Goal: Task Accomplishment & Management: Complete application form

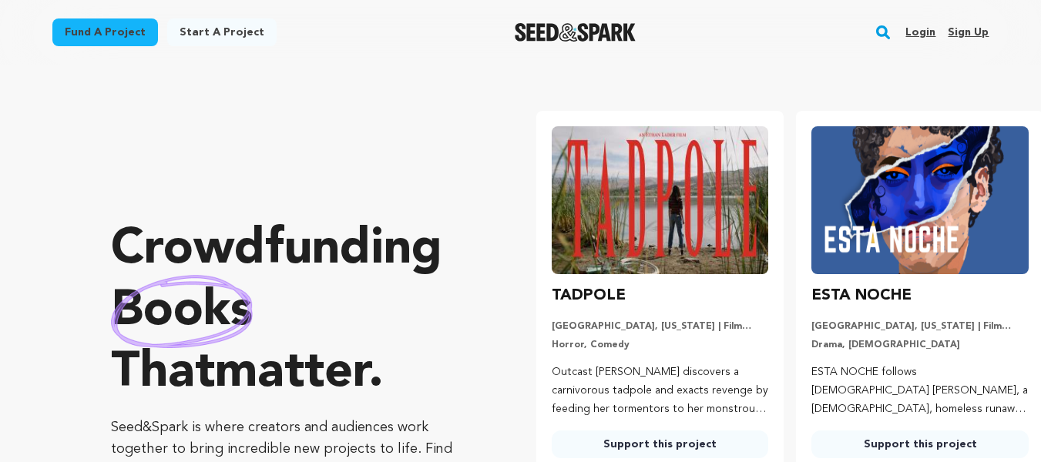
click at [983, 33] on link "Sign up" at bounding box center [968, 32] width 41 height 25
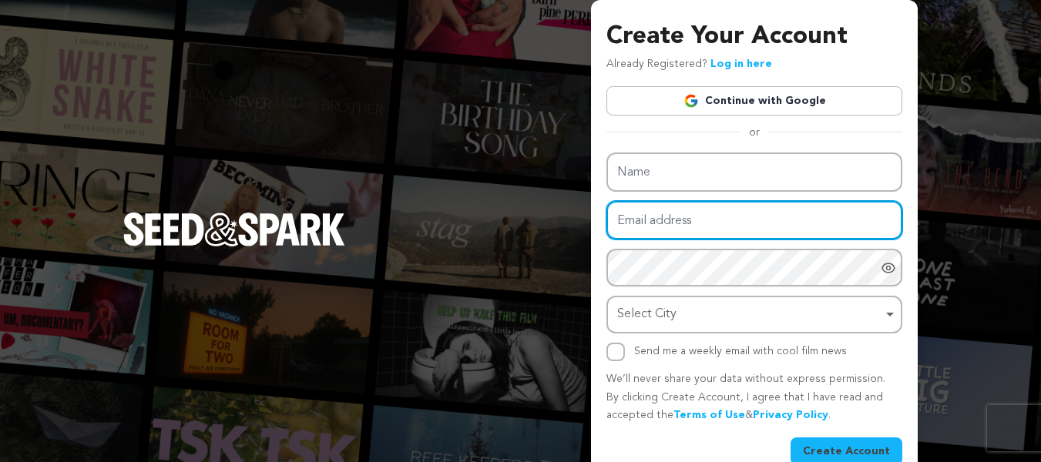
type input "[EMAIL_ADDRESS][DOMAIN_NAME]"
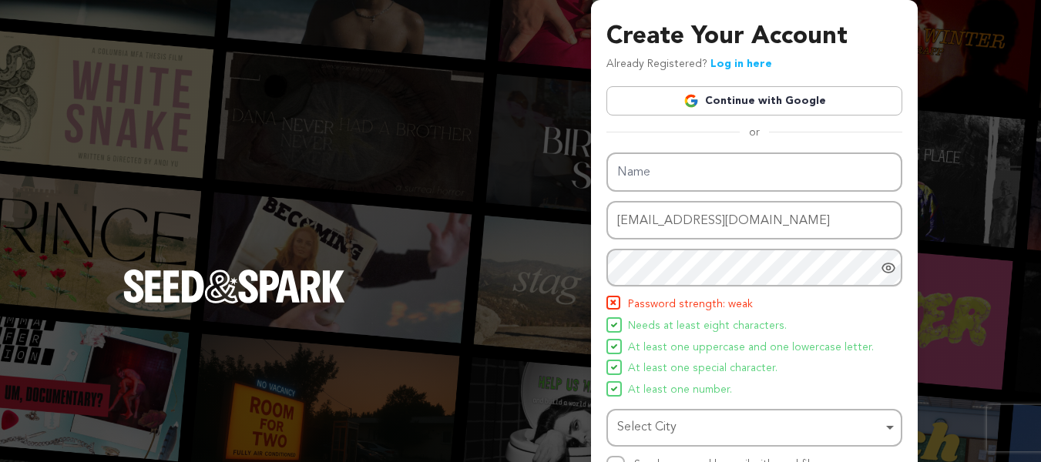
click at [697, 103] on img at bounding box center [691, 100] width 15 height 15
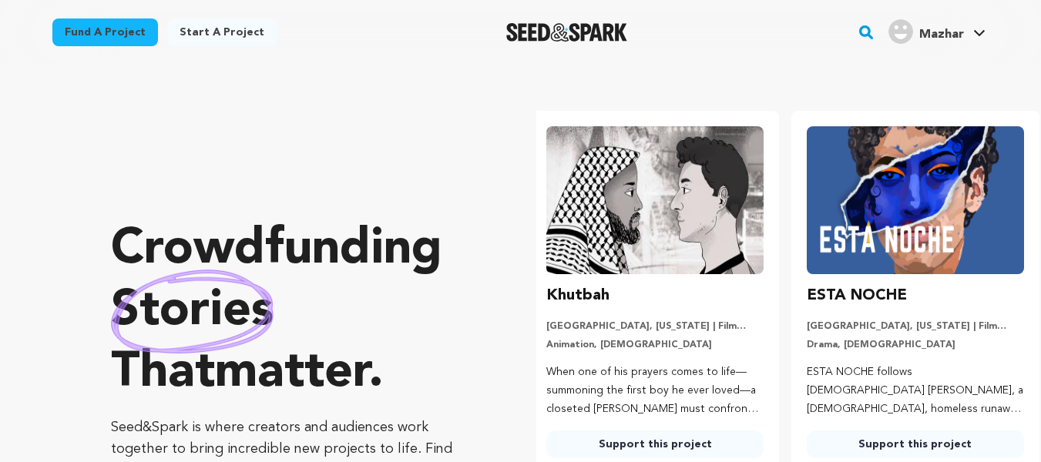
scroll to position [0, 273]
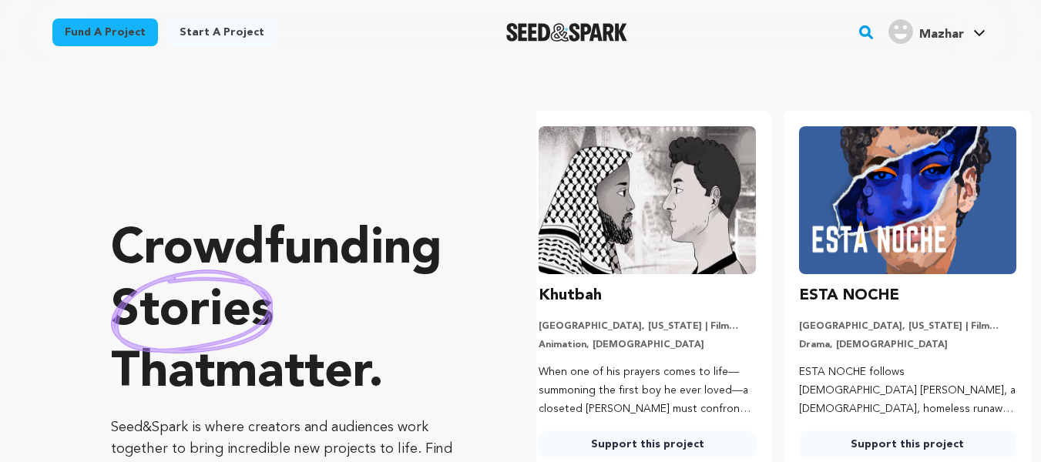
click at [211, 24] on link "Start a project" at bounding box center [221, 32] width 109 height 28
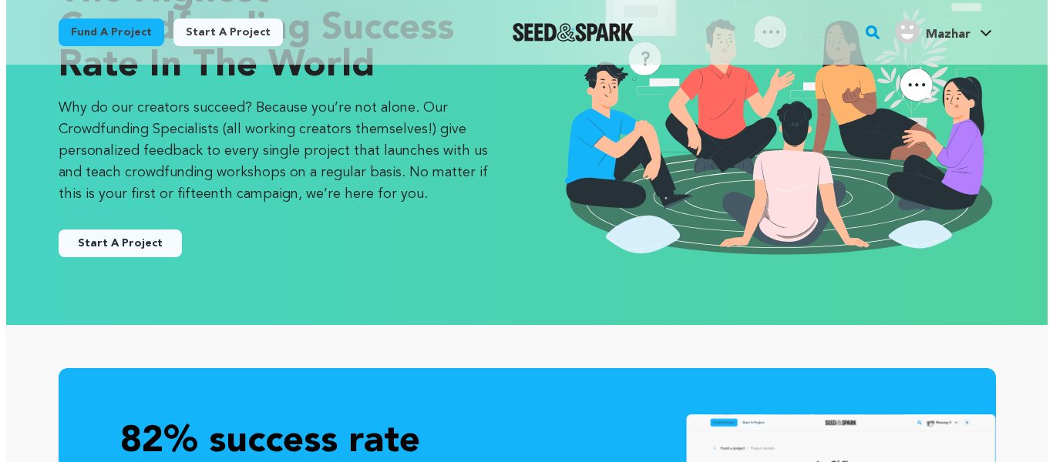
scroll to position [154, 0]
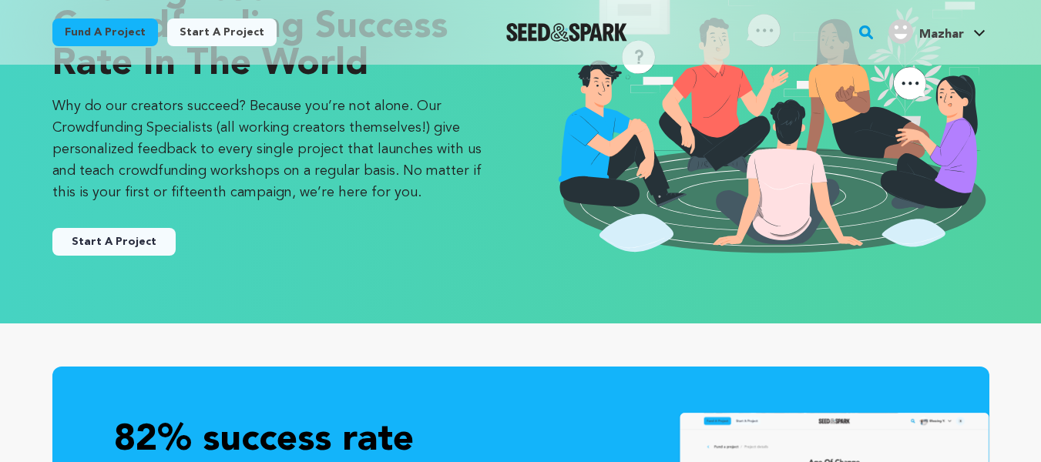
click at [88, 233] on button "Start A Project" at bounding box center [113, 242] width 123 height 28
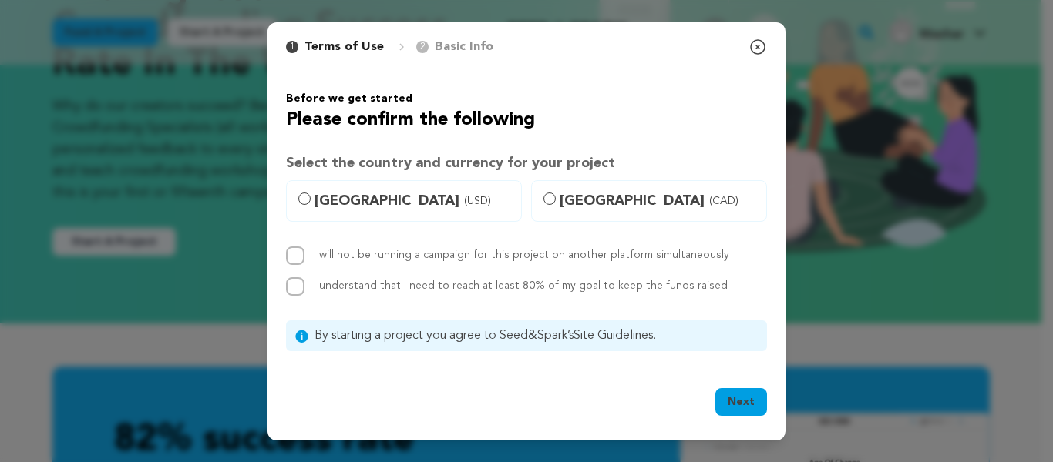
click at [439, 188] on label "United States (USD)" at bounding box center [404, 201] width 236 height 42
click at [311, 193] on input "United States (USD)" at bounding box center [304, 199] width 12 height 12
radio input "true"
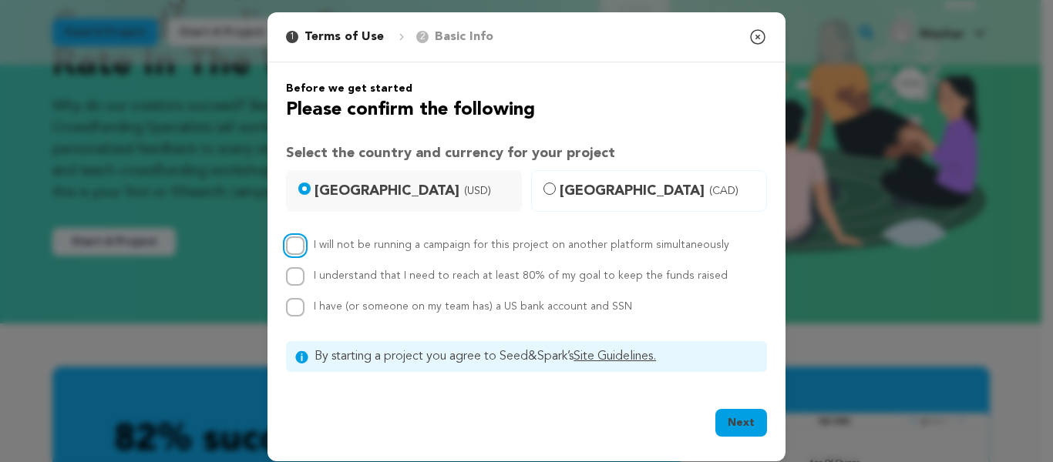
click at [288, 239] on input "I will not be running a campaign for this project on another platform simultane…" at bounding box center [295, 246] width 18 height 18
checkbox input "true"
click at [735, 416] on button "Next" at bounding box center [741, 423] width 52 height 28
click at [745, 425] on button "Next" at bounding box center [741, 423] width 52 height 28
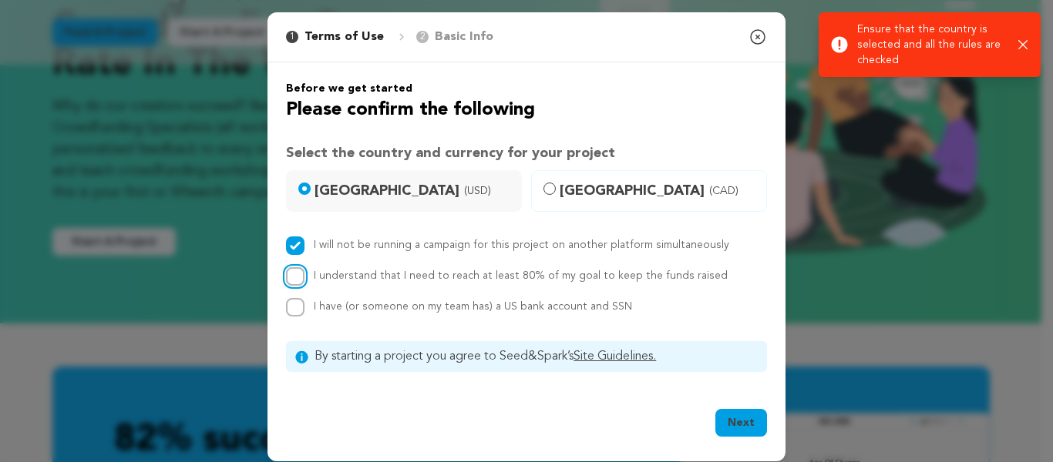
click at [287, 271] on input "I understand that I need to reach at least 80% of my goal to keep the funds rai…" at bounding box center [295, 276] width 18 height 18
checkbox input "true"
click at [291, 323] on div "Before we get started Please confirm the following Select the country and curre…" at bounding box center [526, 226] width 481 height 291
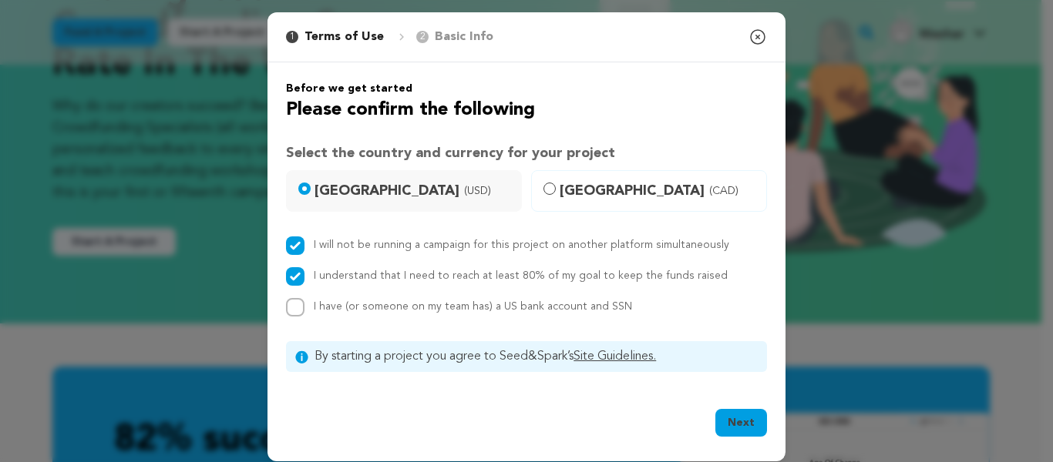
click at [745, 418] on button "Next" at bounding box center [741, 423] width 52 height 28
click at [298, 308] on input "I have (or someone on my team has) a US bank account and SSN" at bounding box center [295, 307] width 18 height 18
checkbox input "true"
click at [743, 423] on button "Next" at bounding box center [741, 423] width 52 height 28
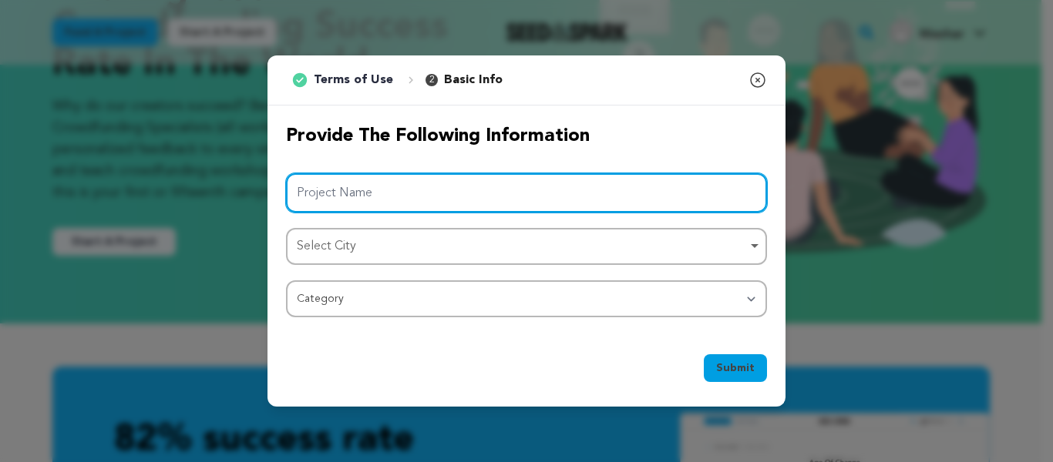
click at [540, 190] on input "Project Name" at bounding box center [526, 192] width 481 height 39
click at [540, 257] on div "Select City Remove item" at bounding box center [522, 247] width 450 height 22
type input "NURS FPX 4010"
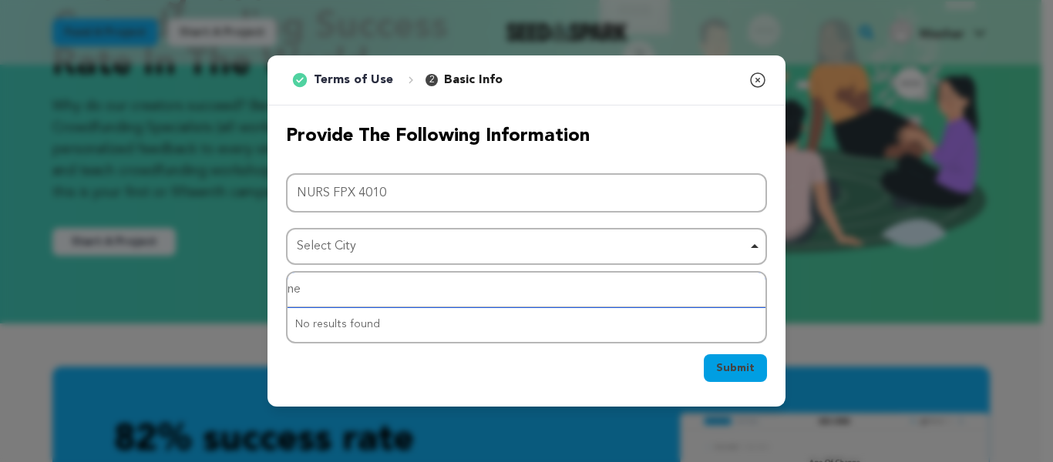
type input "new"
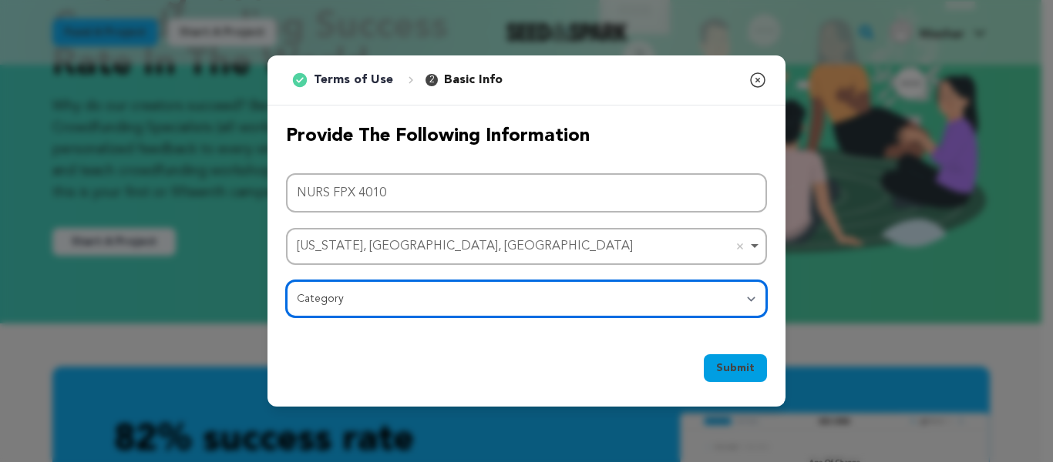
click at [425, 283] on select "Category Film Feature Film Short Series Film Festival Company Music Video VR Ex…" at bounding box center [526, 299] width 481 height 37
select select "10895"
click at [286, 281] on select "Category Film Feature Film Short Series Film Festival Company Music Video VR Ex…" at bounding box center [526, 299] width 481 height 37
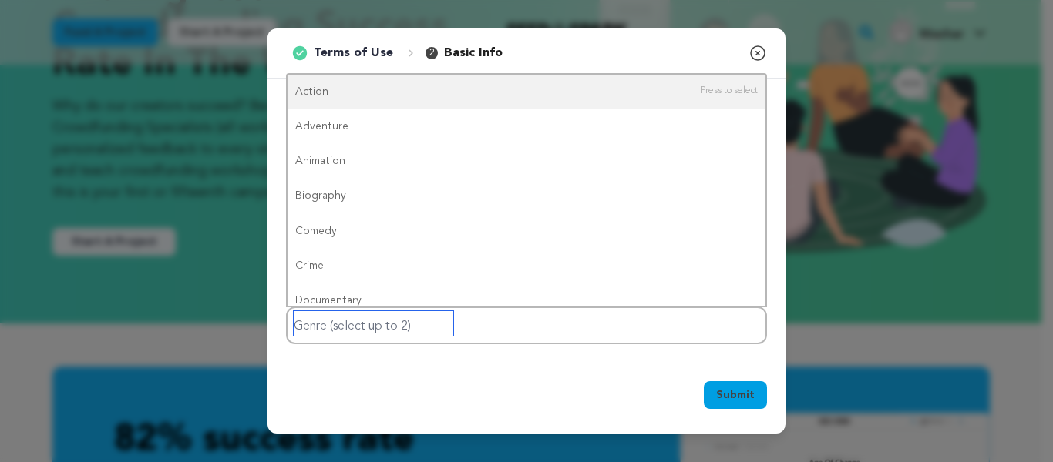
click at [382, 323] on input "Genre (select up to 2)" at bounding box center [374, 323] width 160 height 25
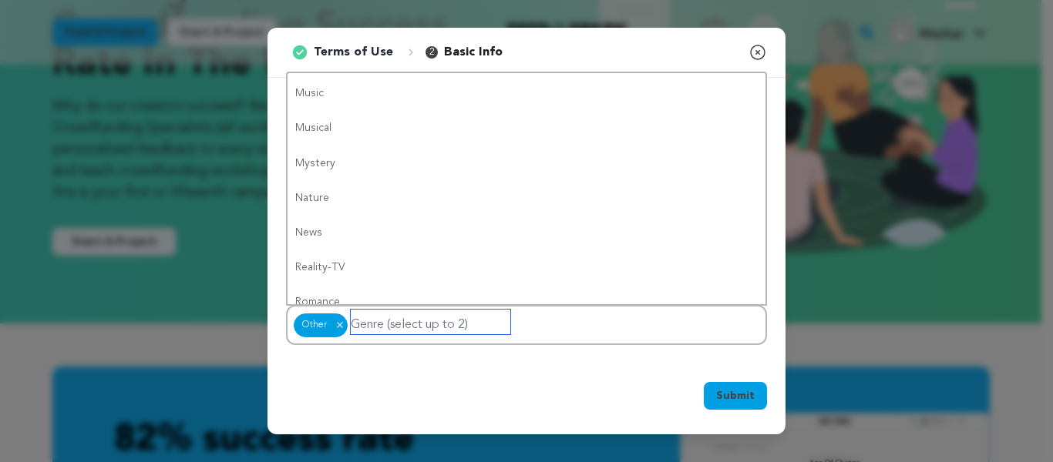
scroll to position [0, 0]
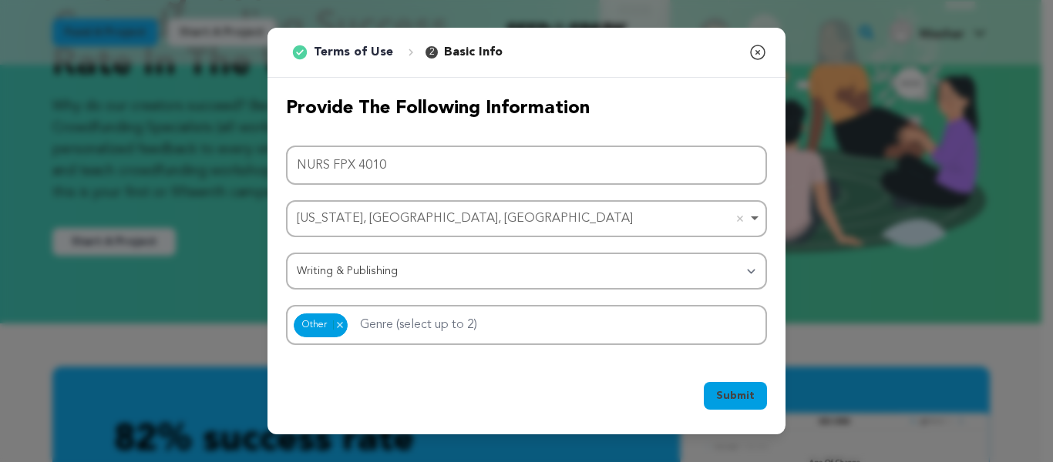
click at [748, 392] on span "Submit" at bounding box center [735, 395] width 39 height 15
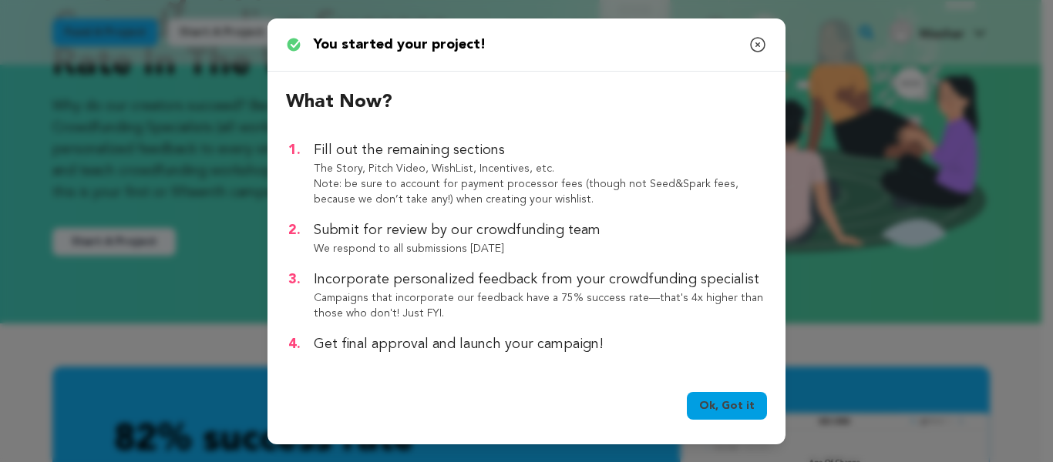
click at [748, 392] on link "Ok, Got it" at bounding box center [727, 406] width 80 height 28
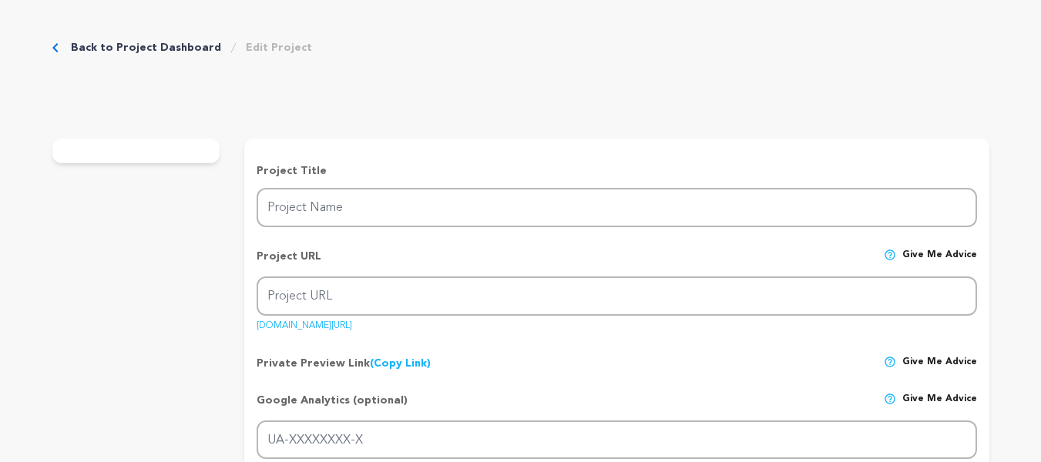
type input "NURS FPX 4010"
type input "nurs-fpx-4010"
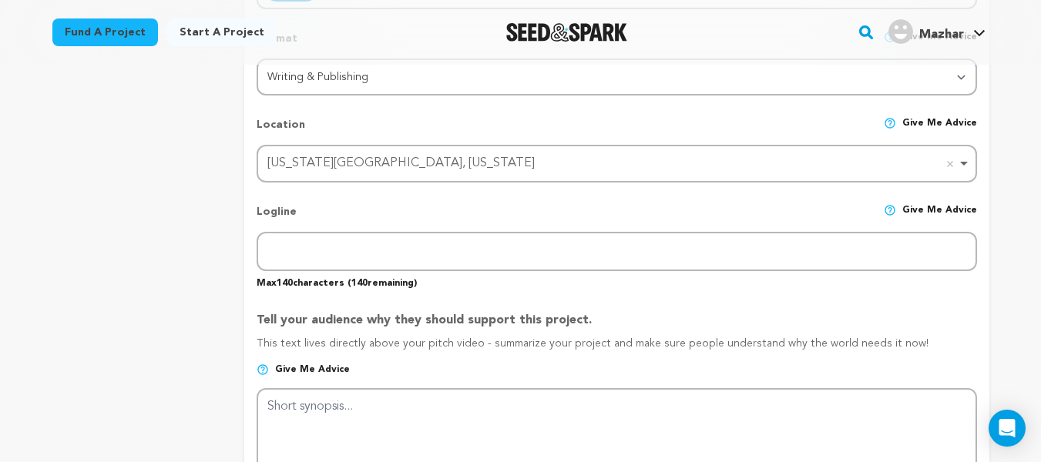
scroll to position [617, 0]
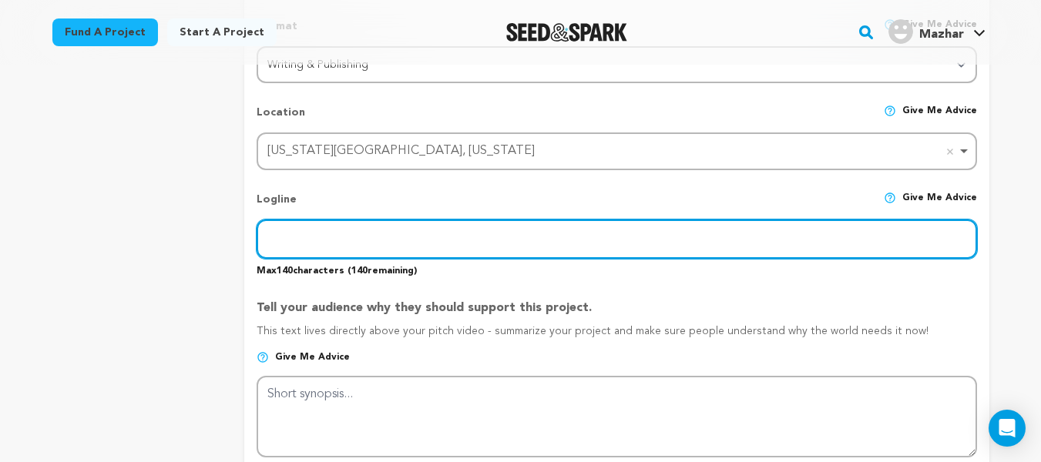
click at [315, 242] on input "text" at bounding box center [617, 239] width 720 height 39
paste input "At NursFPXWriters.com, we specialize in providing expert support for your NURS …"
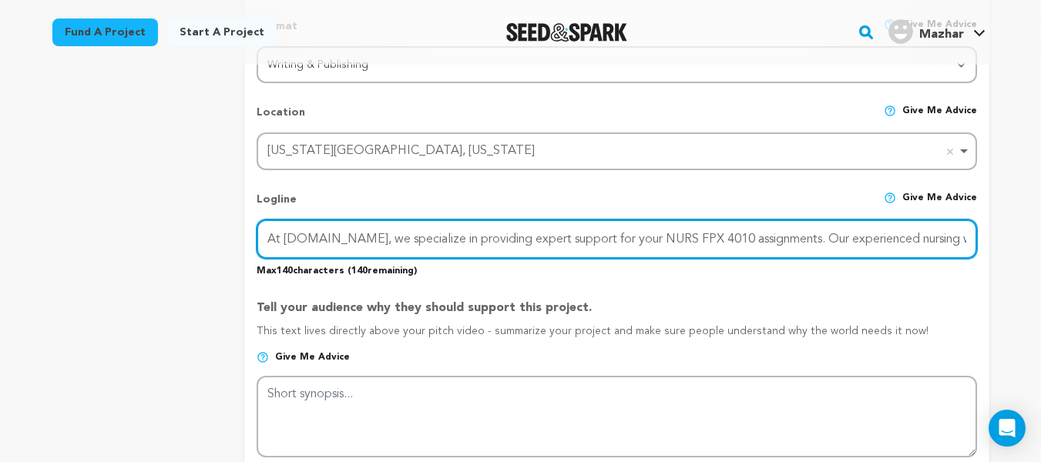
scroll to position [0, 99]
type input "At NursFPXWriters.com, we specialize in providing expert support for your NURS …"
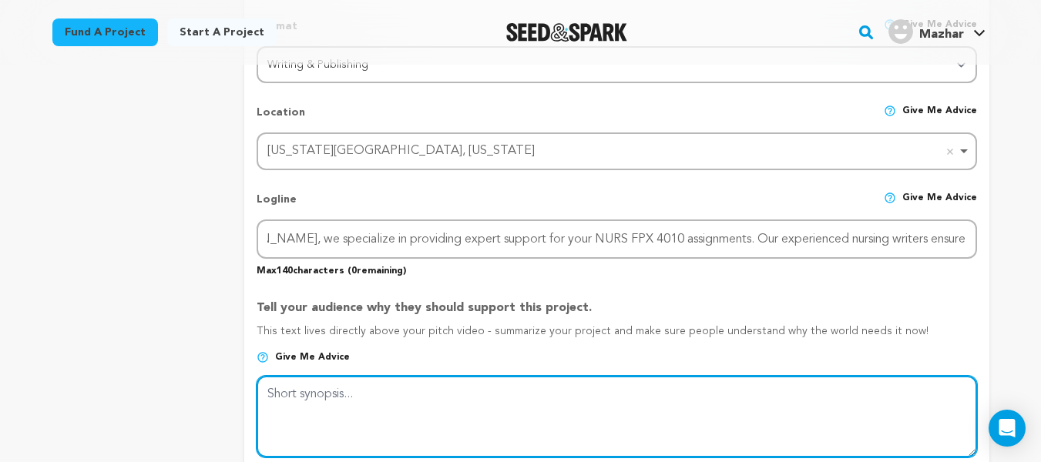
scroll to position [0, 0]
click at [405, 408] on textarea at bounding box center [617, 417] width 720 height 82
click at [314, 400] on textarea at bounding box center [617, 417] width 720 height 82
paste textarea "At NursFPXWriters.com, we specialize in providing expert support for your NURS …"
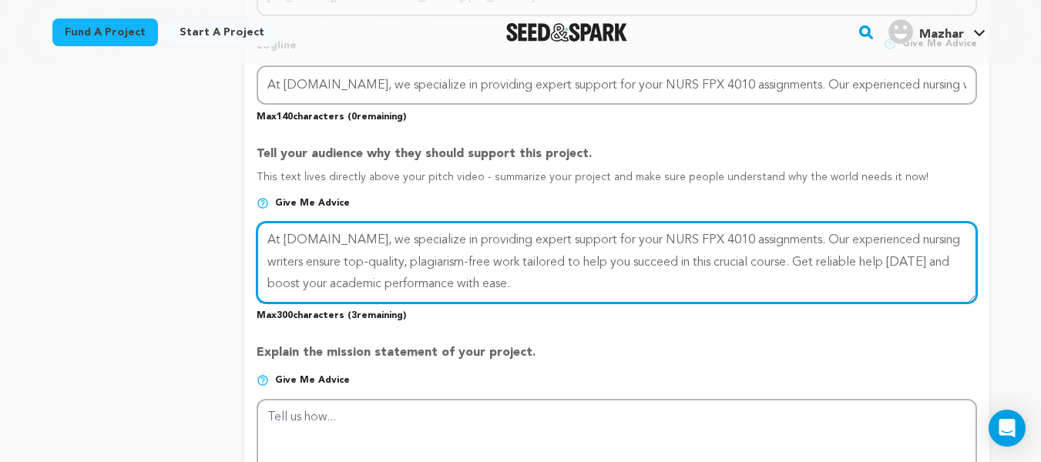
scroll to position [848, 0]
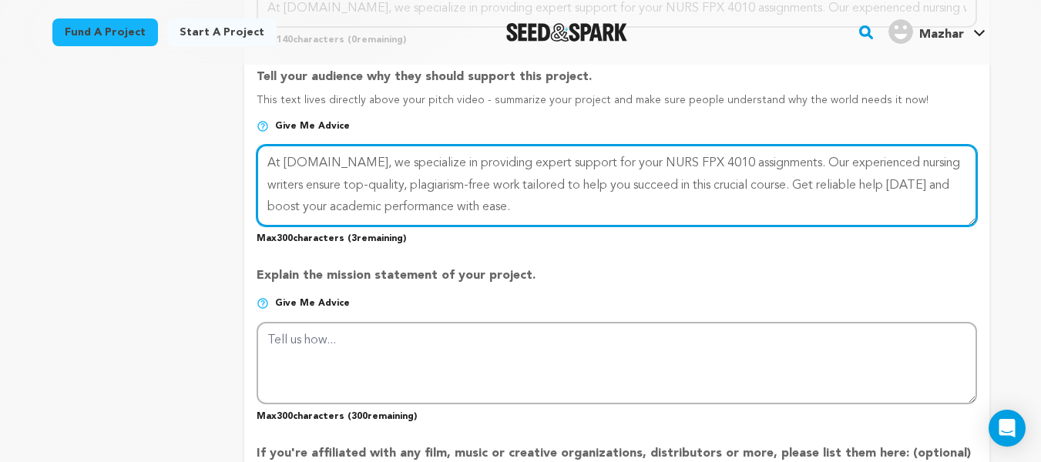
type textarea "At NursFPXWriters.com, we specialize in providing expert support for your NURS …"
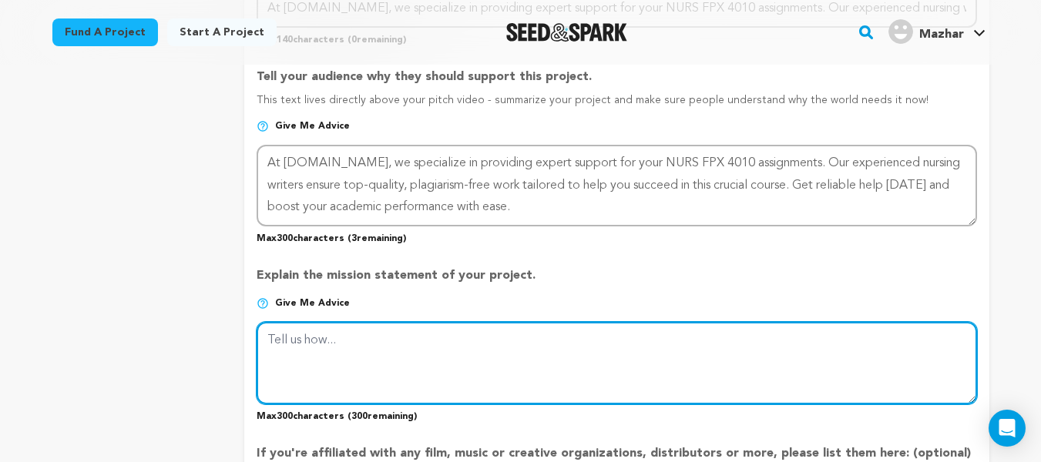
click at [314, 400] on textarea at bounding box center [617, 363] width 720 height 82
paste textarea "At NursFPXWriters.com, we specialize in providing expert support for your NURS …"
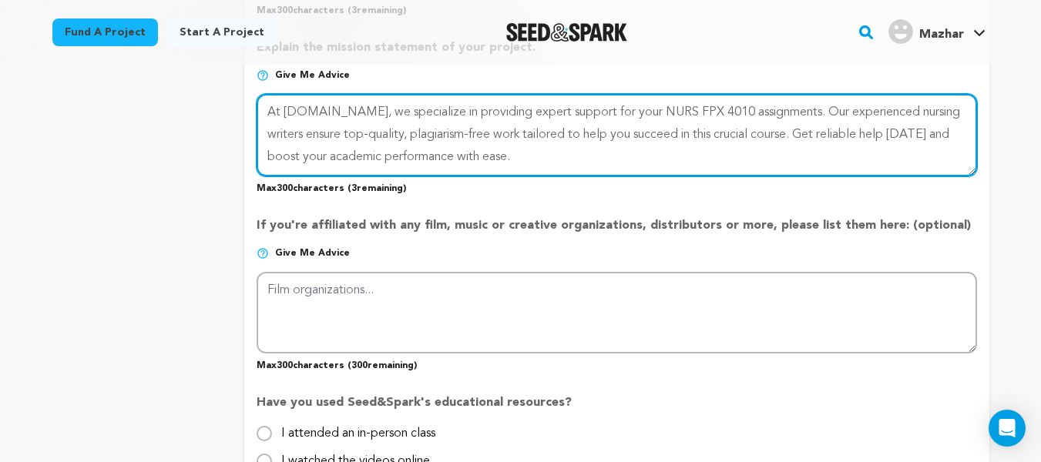
scroll to position [1079, 0]
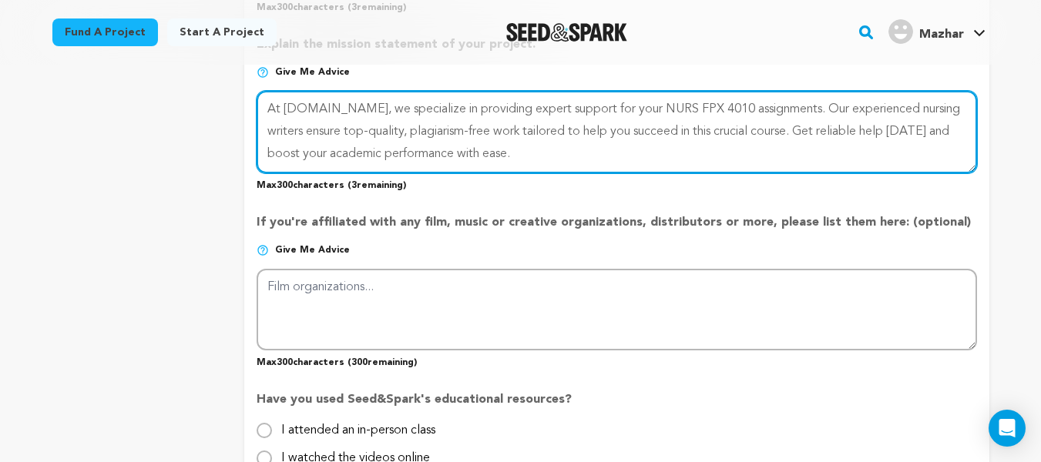
type textarea "At NursFPXWriters.com, we specialize in providing expert support for your NURS …"
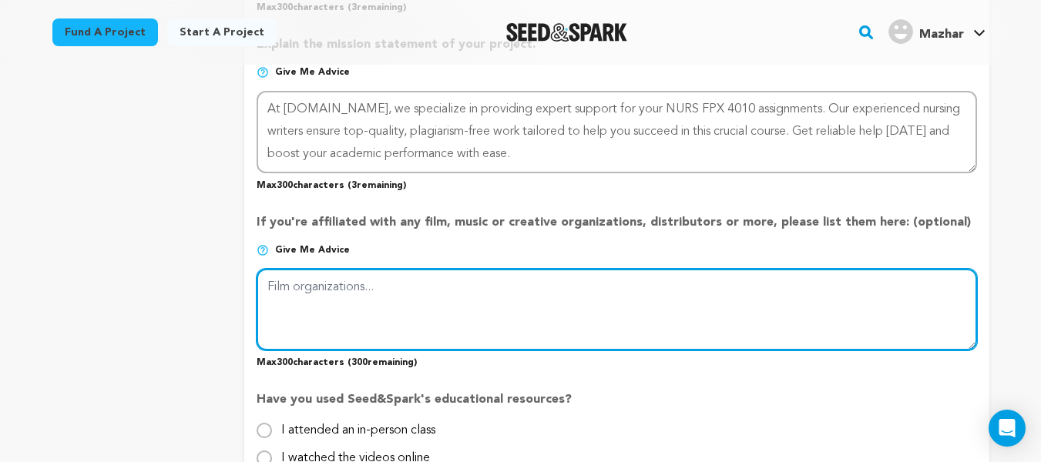
click at [328, 335] on textarea at bounding box center [617, 310] width 720 height 82
paste textarea "At NursFPXWriters.com, we specialize in providing expert support for your NURS …"
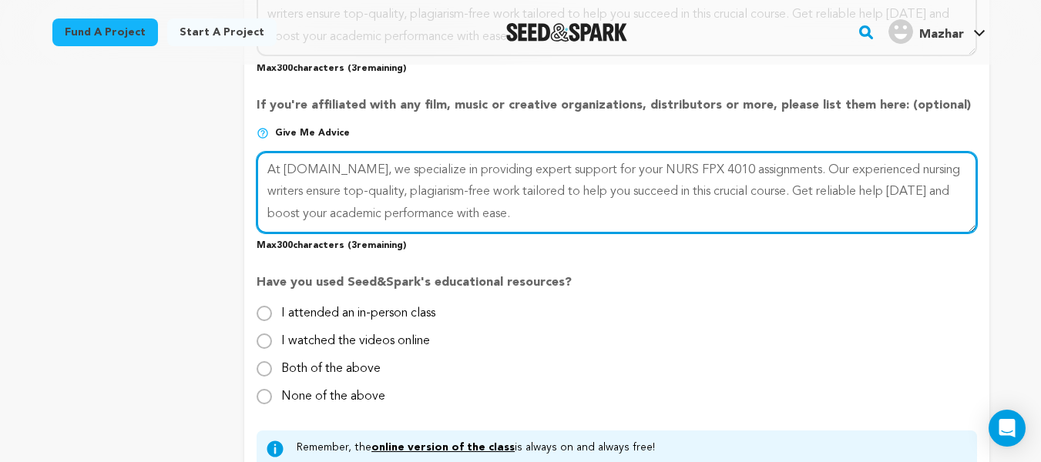
scroll to position [1233, 0]
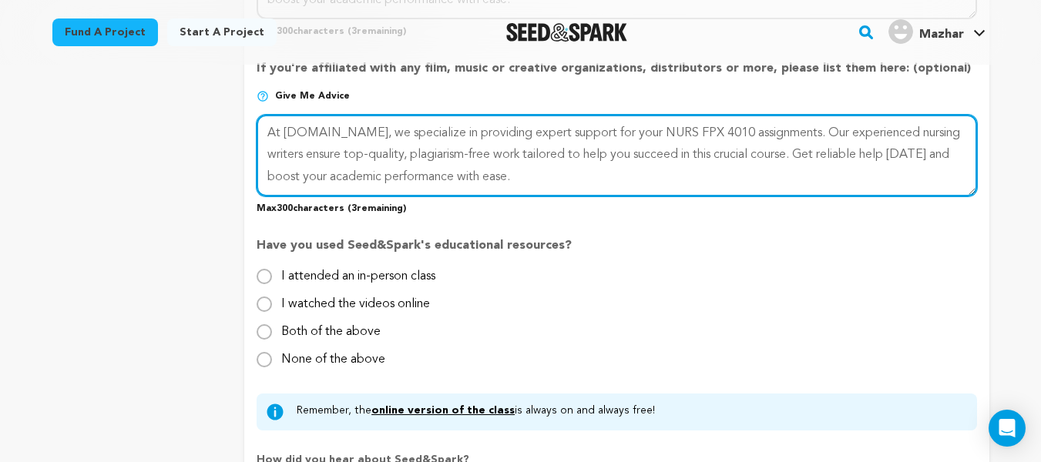
type textarea "At NursFPXWriters.com, we specialize in providing expert support for your NURS …"
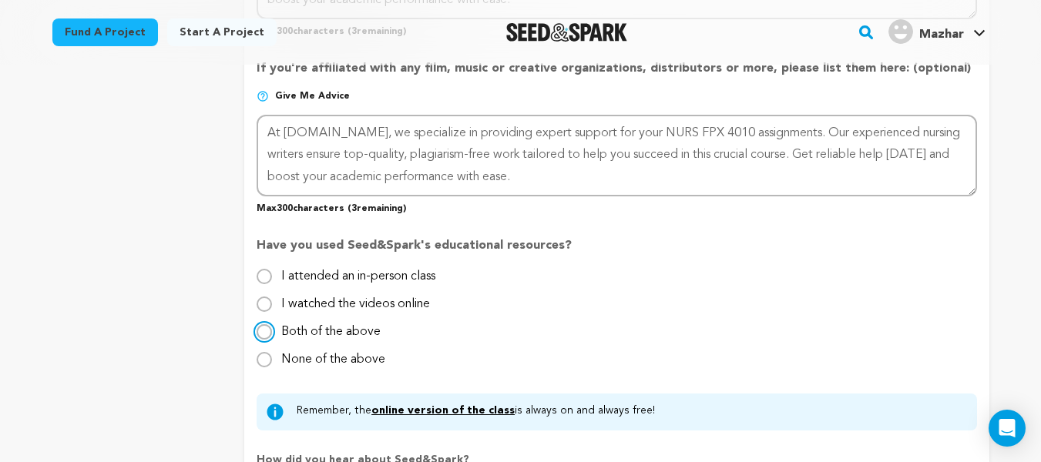
click at [257, 332] on input "Both of the above" at bounding box center [264, 331] width 15 height 15
radio input "true"
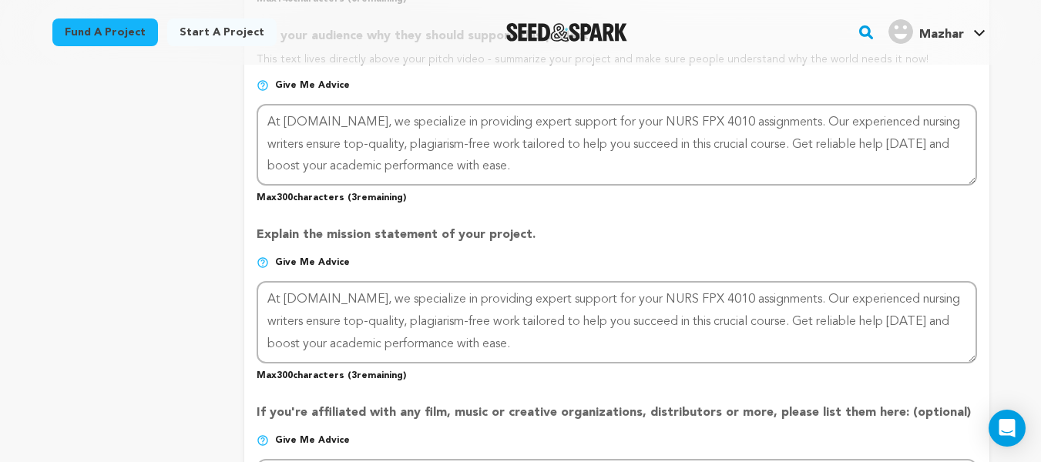
scroll to position [848, 0]
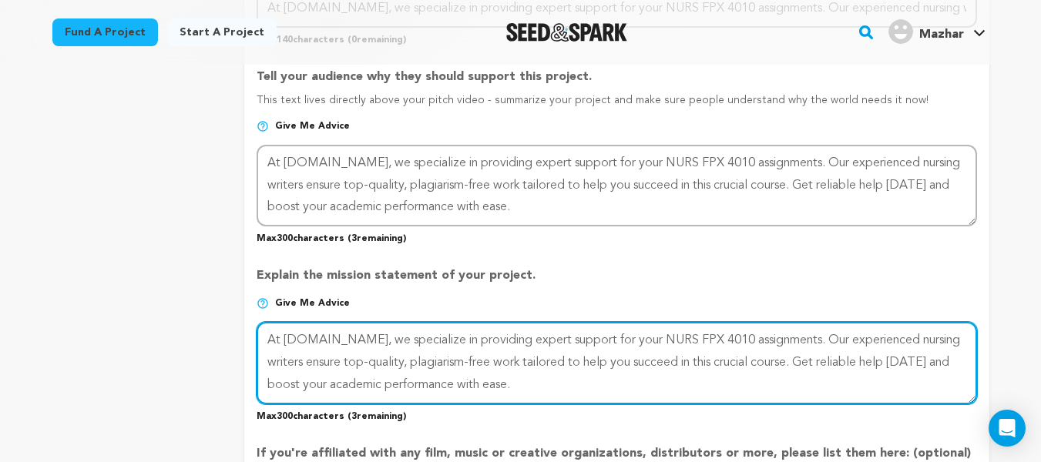
drag, startPoint x: 679, startPoint y: 341, endPoint x: 765, endPoint y: 337, distance: 85.6
click at [765, 337] on textarea at bounding box center [617, 363] width 720 height 82
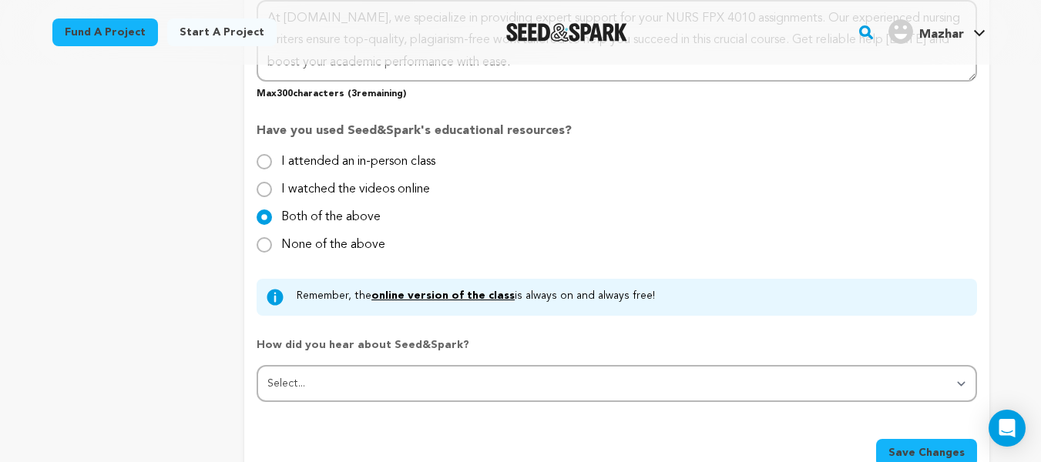
scroll to position [1387, 0]
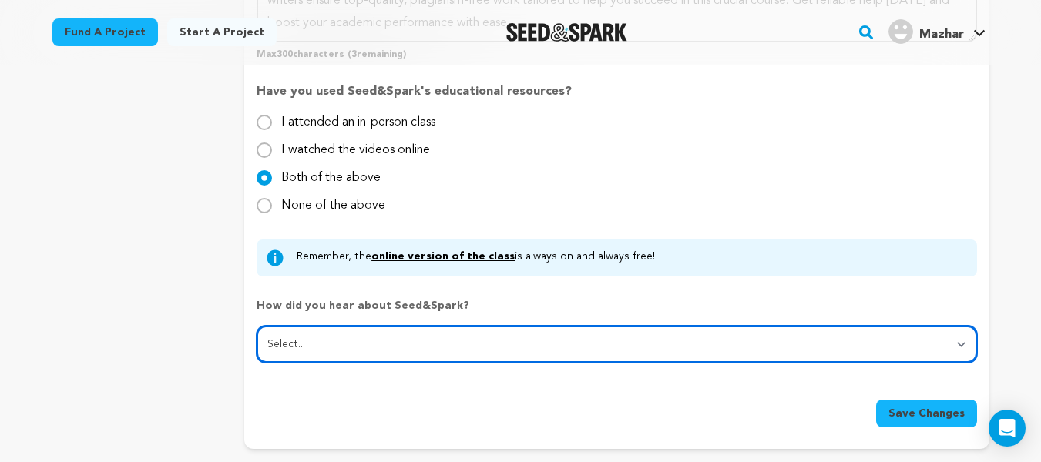
click at [729, 342] on select "Select... From a friend Social media Film festival or film organization Took an…" at bounding box center [617, 344] width 720 height 37
click at [257, 327] on select "Select... From a friend Social media Film festival or film organization Took an…" at bounding box center [617, 344] width 720 height 37
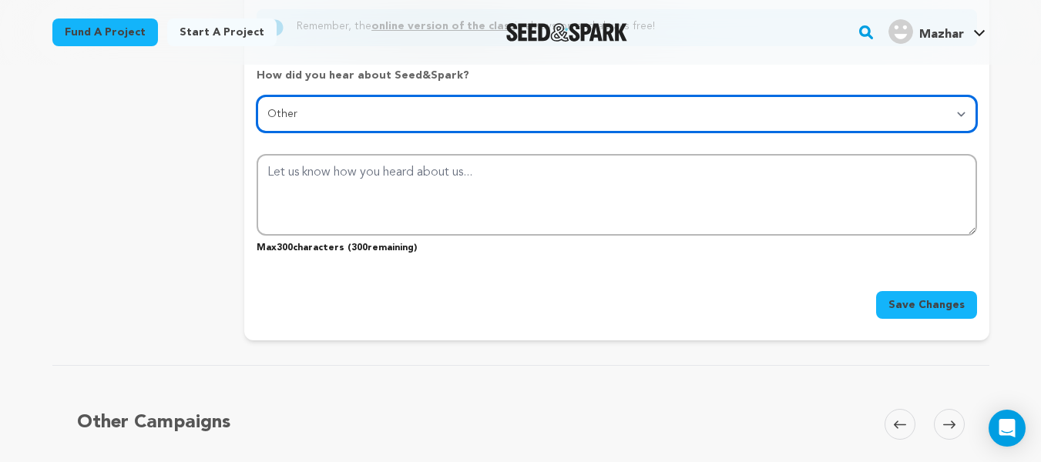
scroll to position [1619, 0]
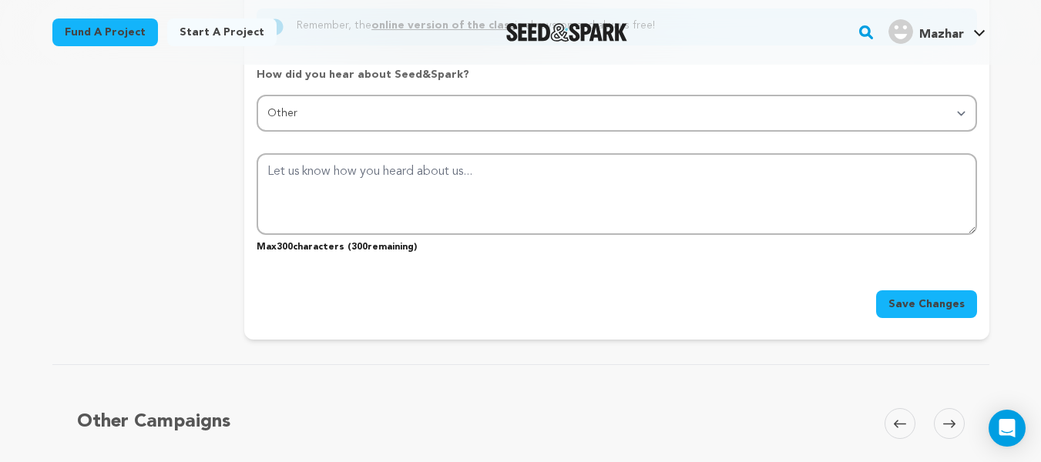
click at [920, 306] on span "Save Changes" at bounding box center [927, 304] width 76 height 15
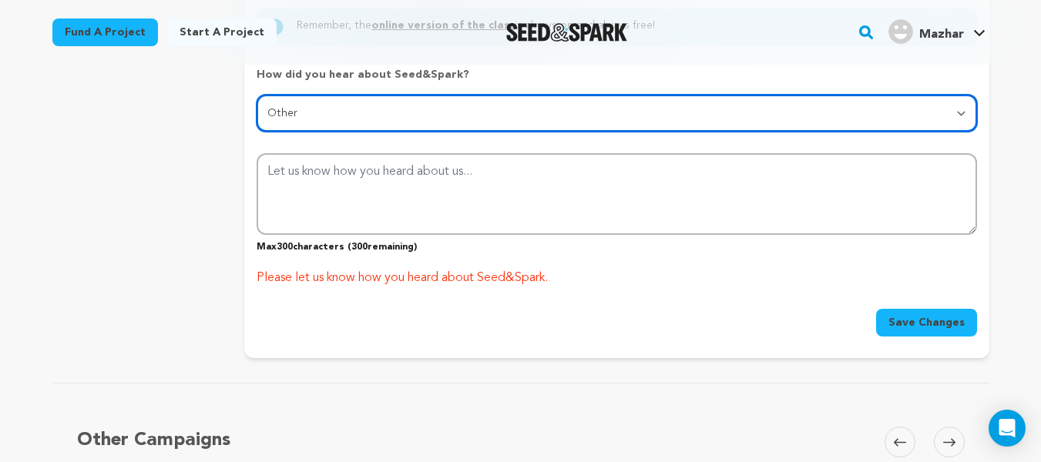
click at [687, 104] on select "Select... From a friend Social media Film festival or film organization Took an…" at bounding box center [617, 113] width 720 height 37
select select "5"
click at [257, 96] on select "Select... From a friend Social media Film festival or film organization Took an…" at bounding box center [617, 113] width 720 height 37
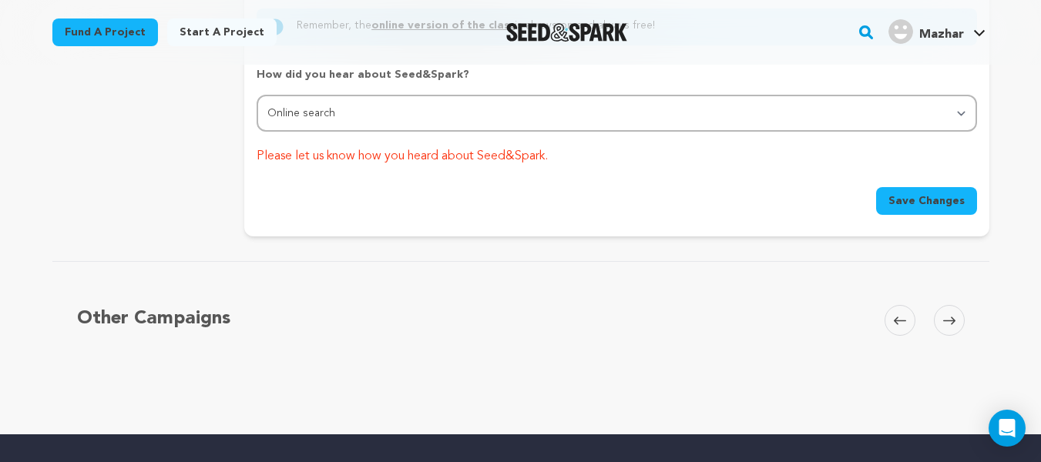
click at [937, 198] on span "Save Changes" at bounding box center [927, 200] width 76 height 15
